Goal: Task Accomplishment & Management: Manage account settings

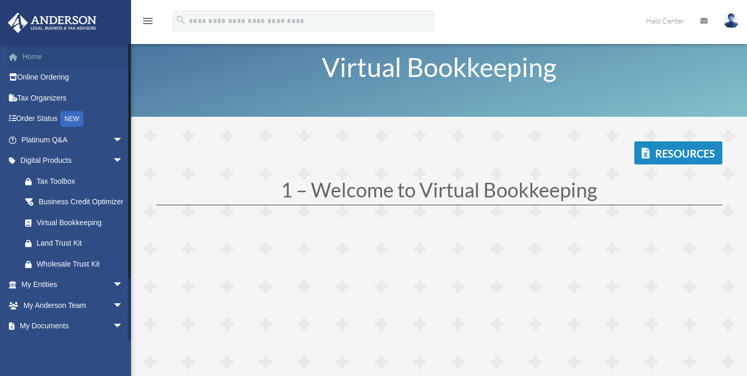
click at [32, 53] on link "Home" at bounding box center [72, 56] width 131 height 21
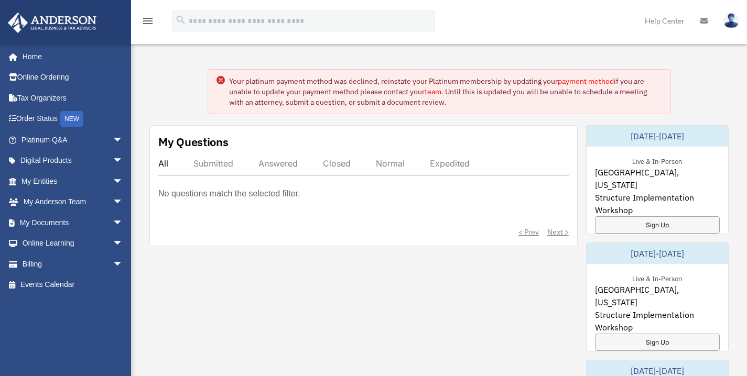
click at [591, 80] on link "payment method" at bounding box center [585, 80] width 56 height 9
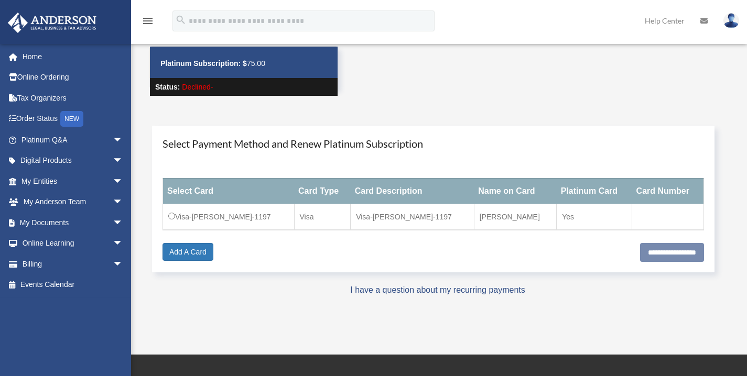
scroll to position [47, 0]
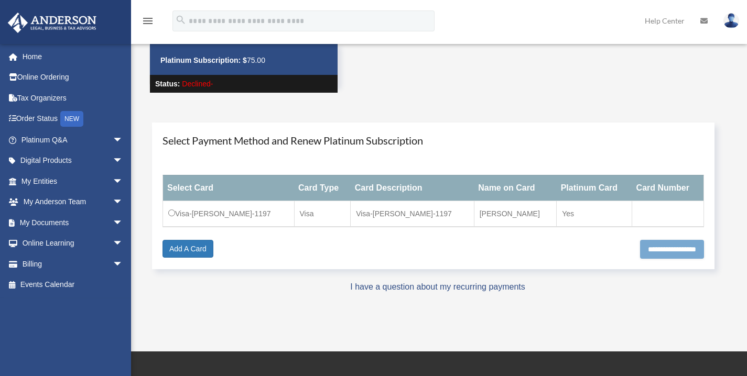
click at [648, 246] on input "**********" at bounding box center [672, 249] width 64 height 19
click at [350, 210] on td "Visa" at bounding box center [322, 214] width 57 height 26
click at [400, 210] on td "Visa-Christopher-Steffens-1197" at bounding box center [412, 214] width 124 height 26
click at [300, 236] on div "Select Card Card Type Card Description Name on Card Platinum Card Card Number V…" at bounding box center [432, 201] width 541 height 78
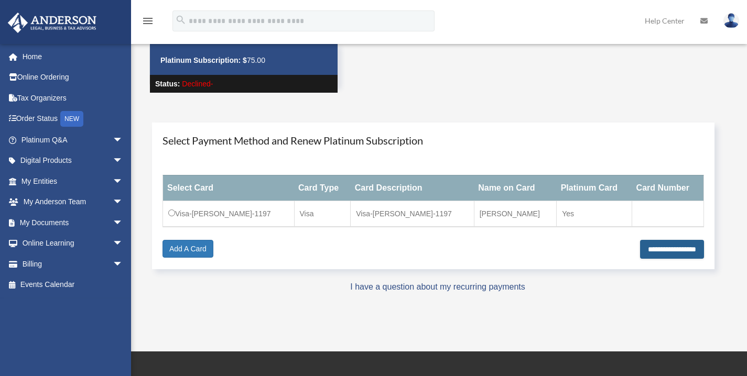
click at [669, 251] on input "**********" at bounding box center [672, 249] width 64 height 19
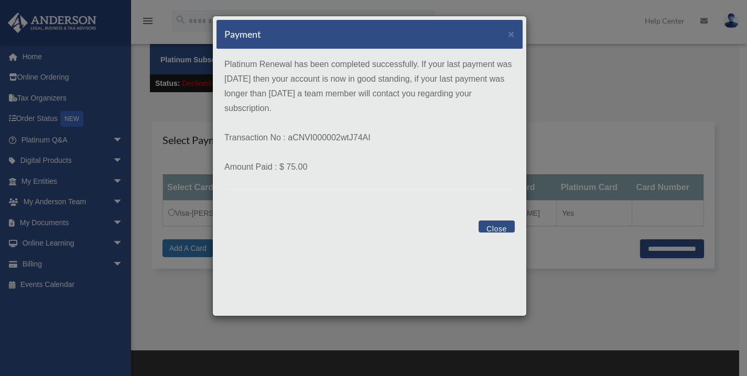
click at [493, 226] on button "Close" at bounding box center [496, 227] width 36 height 12
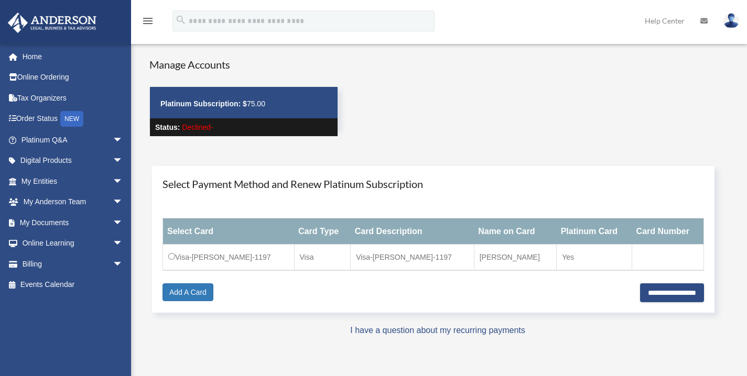
scroll to position [0, 0]
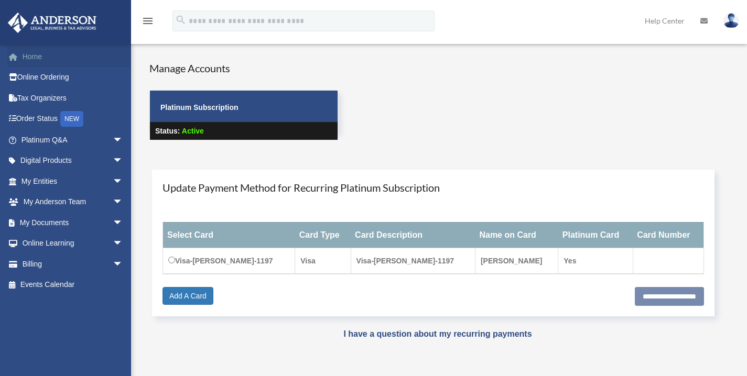
click at [47, 58] on link "Home" at bounding box center [72, 56] width 131 height 21
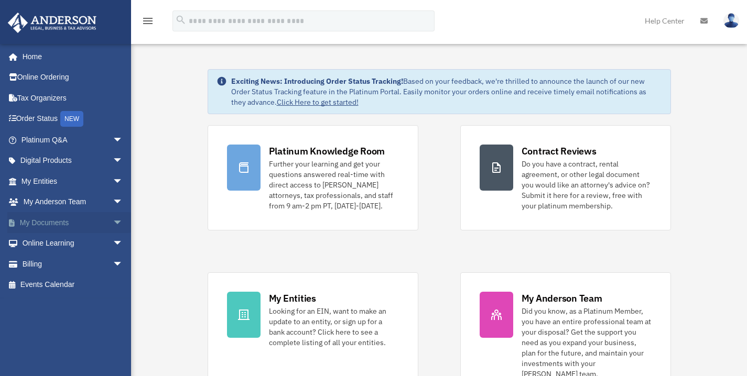
click at [113, 224] on span "arrow_drop_down" at bounding box center [123, 222] width 21 height 21
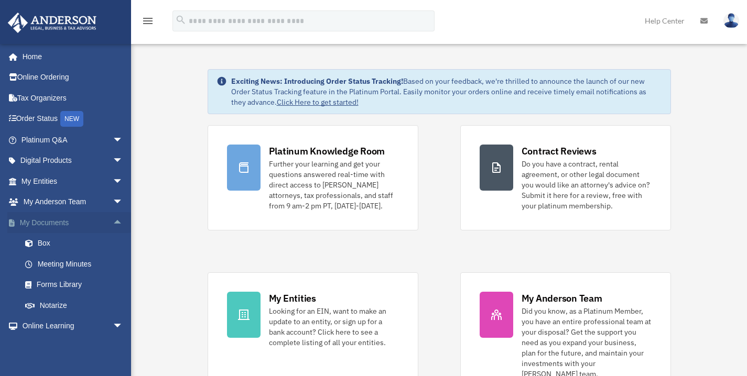
click at [113, 221] on span "arrow_drop_up" at bounding box center [123, 222] width 21 height 21
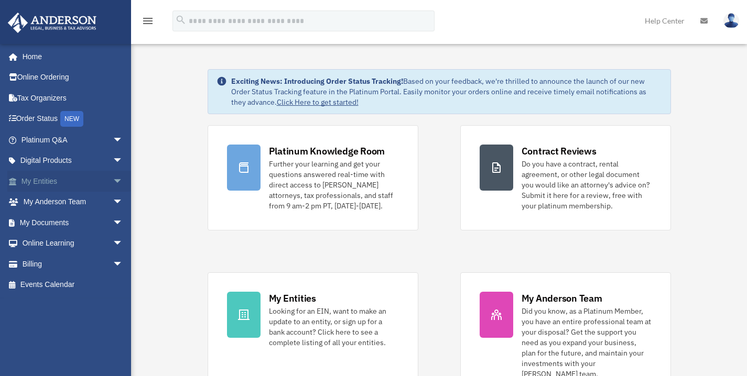
click at [113, 180] on span "arrow_drop_down" at bounding box center [123, 181] width 21 height 21
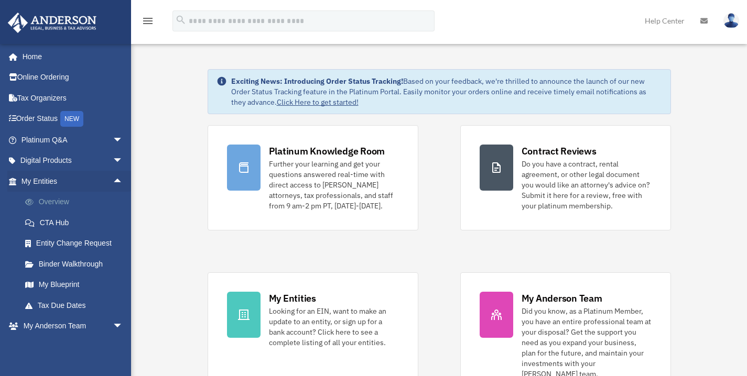
click at [58, 202] on link "Overview" at bounding box center [77, 202] width 124 height 21
